Goal: Information Seeking & Learning: Learn about a topic

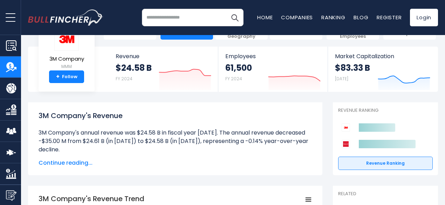
scroll to position [27, 0]
drag, startPoint x: 58, startPoint y: 148, endPoint x: 33, endPoint y: 134, distance: 29.3
click at [39, 134] on li "3M Company's annual revenue was $24.58 B in fiscal year 2024. The annual revenu…" at bounding box center [175, 140] width 273 height 25
click at [28, 119] on div at bounding box center [28, 119] width 0 height 0
click at [76, 105] on div "3M Company's Revenue 3M Company's annual revenue was $24.58 B in fiscal year 20…" at bounding box center [175, 138] width 294 height 73
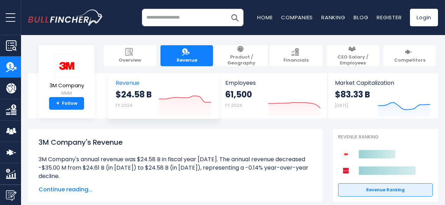
scroll to position [0, 0]
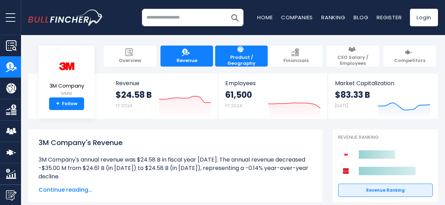
click at [246, 55] on span "Product / Geography" at bounding box center [242, 61] width 46 height 12
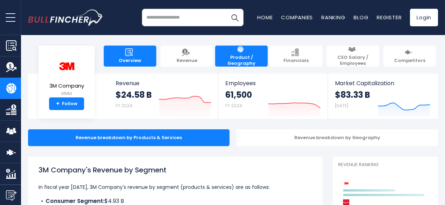
click at [122, 59] on link "Overview" at bounding box center [130, 56] width 53 height 21
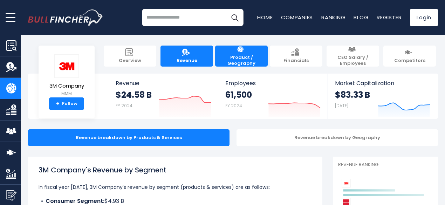
click at [160, 53] on link "Revenue" at bounding box center [186, 56] width 53 height 21
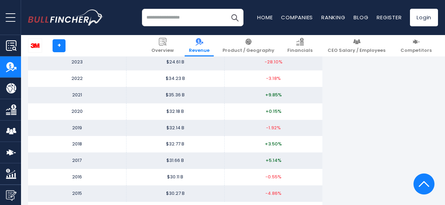
scroll to position [460, 0]
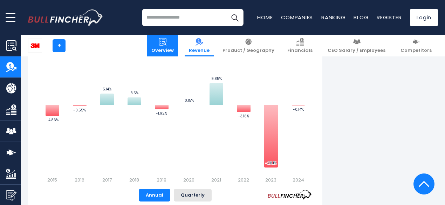
click at [178, 40] on link "Overview" at bounding box center [162, 45] width 31 height 21
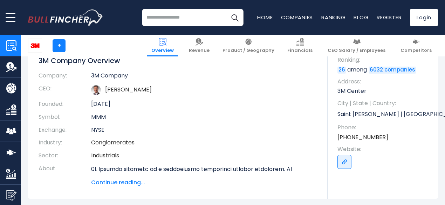
scroll to position [105, 0]
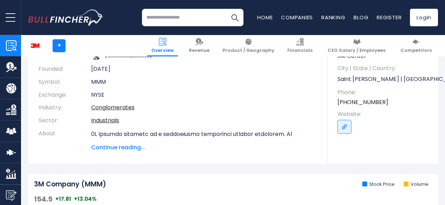
click at [131, 145] on span "Continue reading..." at bounding box center [204, 147] width 226 height 8
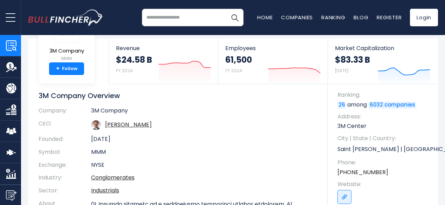
scroll to position [0, 0]
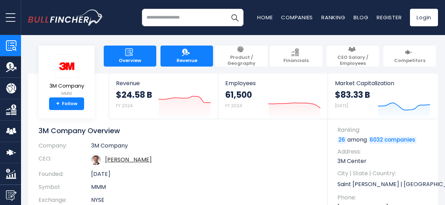
click at [186, 52] on link "Revenue" at bounding box center [186, 56] width 53 height 21
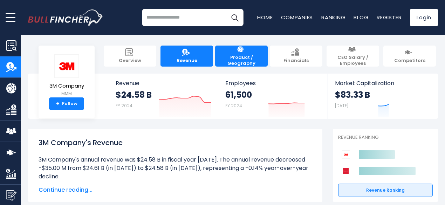
click at [238, 55] on span "Product / Geography" at bounding box center [242, 61] width 46 height 12
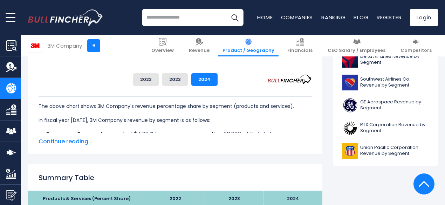
scroll to position [326, 0]
click at [69, 140] on span "Continue reading..." at bounding box center [175, 141] width 273 height 8
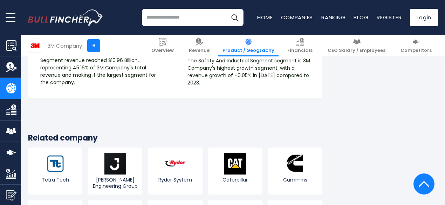
scroll to position [1349, 0]
